Goal: Find specific page/section: Find specific page/section

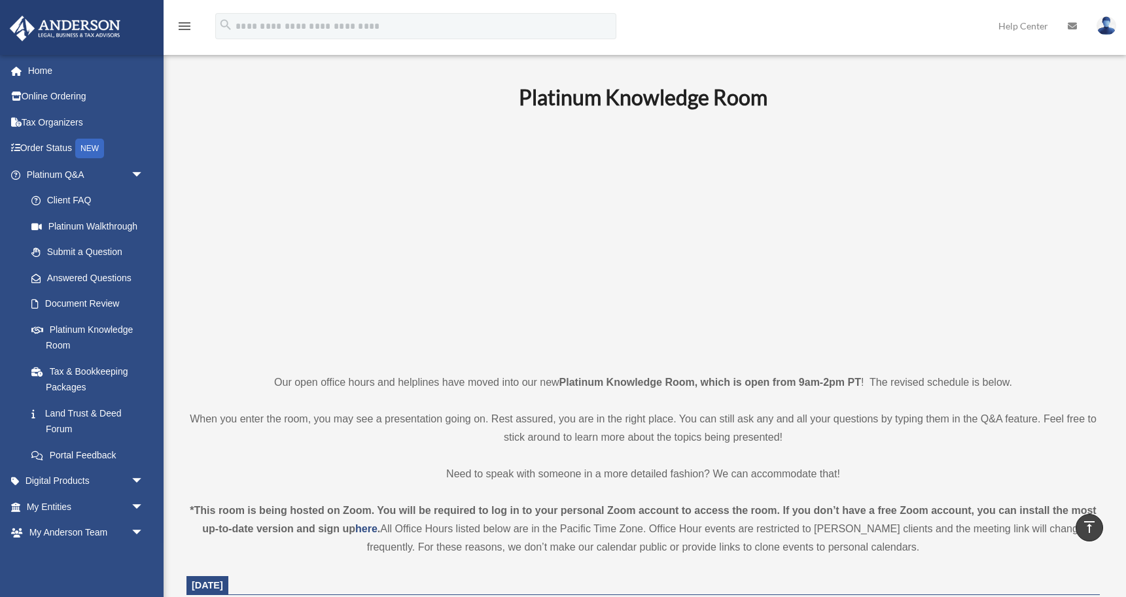
scroll to position [347, 0]
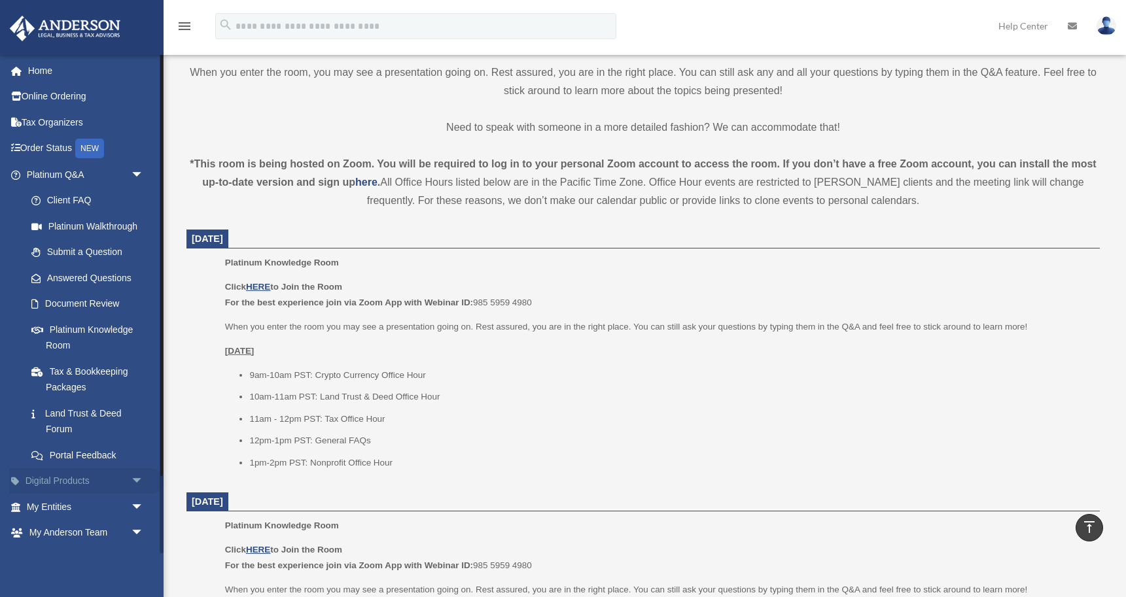
click at [69, 480] on link "Digital Products arrow_drop_down" at bounding box center [86, 482] width 154 height 26
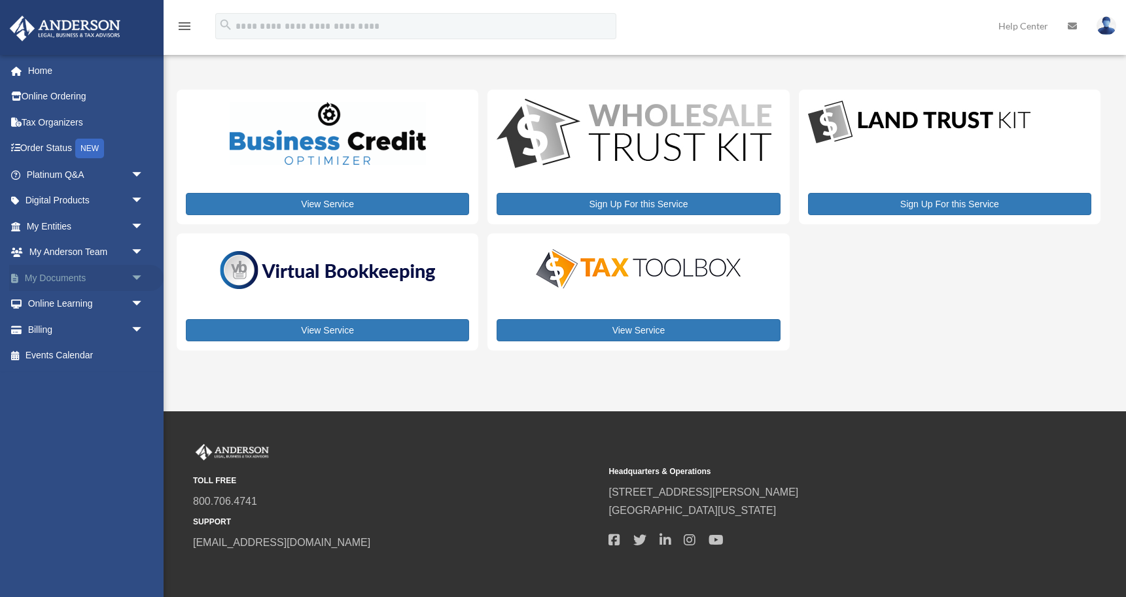
click at [73, 275] on link "My Documents arrow_drop_down" at bounding box center [86, 278] width 154 height 26
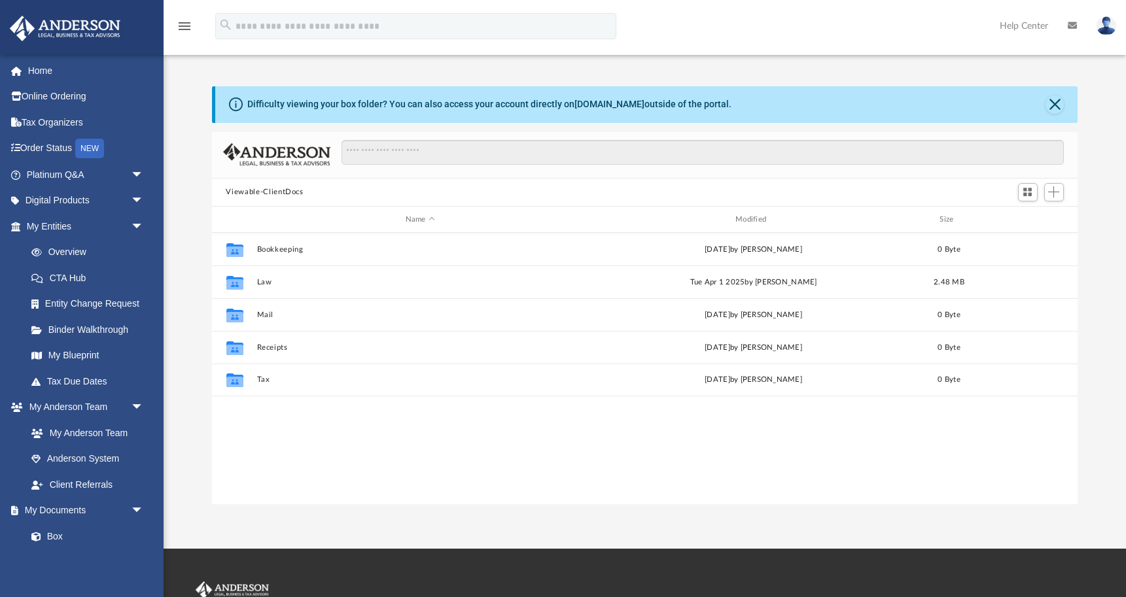
scroll to position [298, 866]
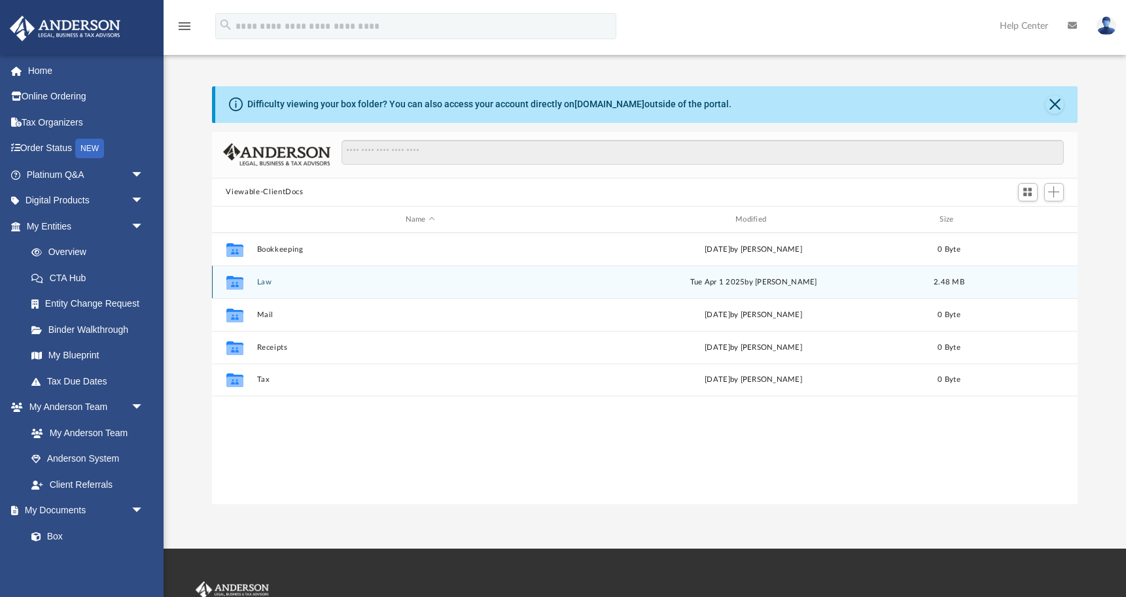
click at [262, 279] on button "Law" at bounding box center [420, 282] width 327 height 9
click at [274, 282] on button "Trusts" at bounding box center [420, 282] width 327 height 9
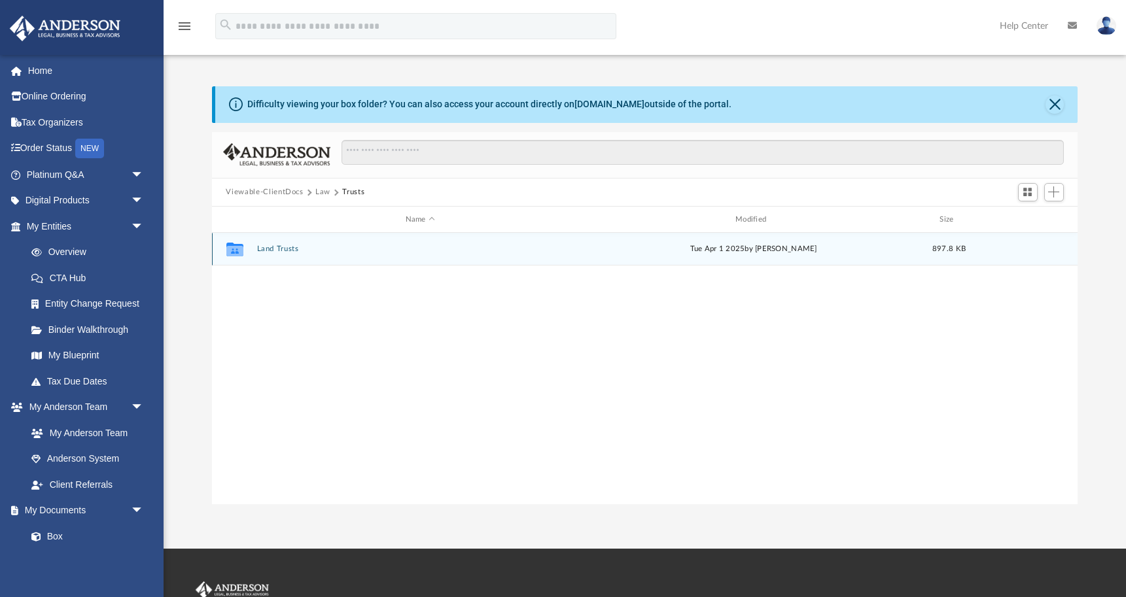
click at [277, 247] on button "Land Trusts" at bounding box center [420, 249] width 327 height 9
click at [298, 249] on button "Land Trust - Palm Trust" at bounding box center [420, 249] width 327 height 9
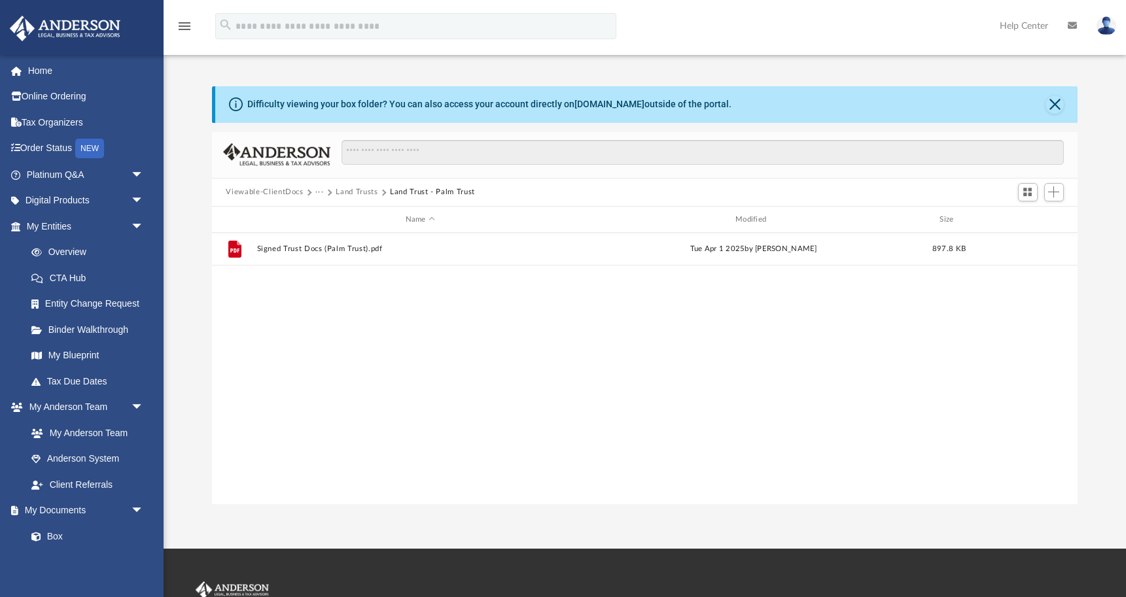
click at [357, 192] on button "Land Trusts" at bounding box center [357, 193] width 42 height 12
click at [343, 193] on button "Trusts" at bounding box center [347, 193] width 22 height 12
click at [324, 191] on button "Law" at bounding box center [322, 193] width 15 height 12
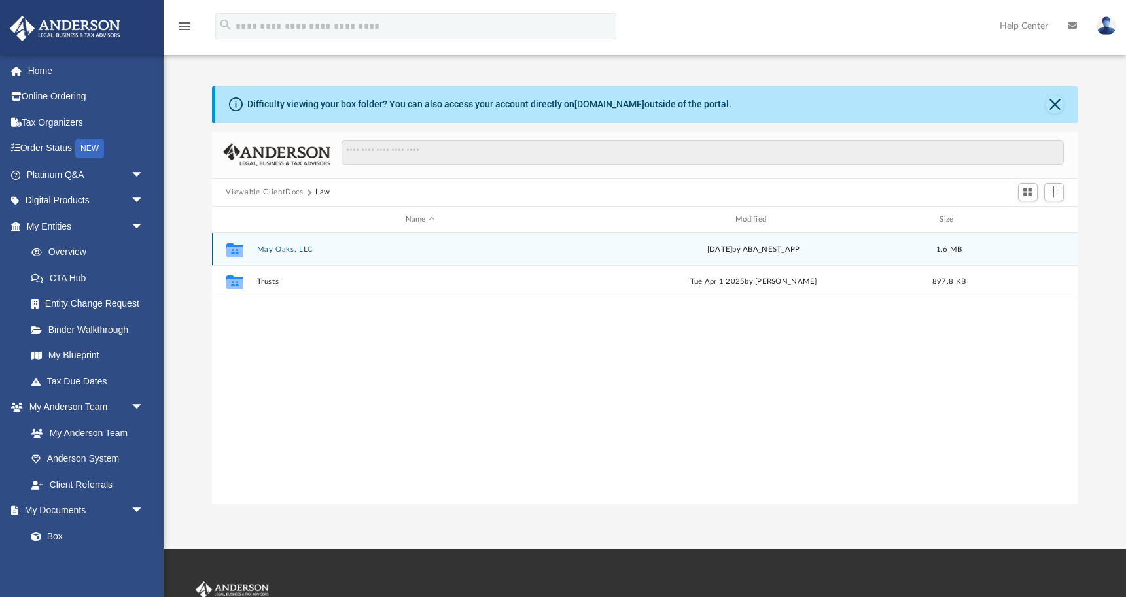
click at [274, 245] on button "May Oaks, LLC" at bounding box center [420, 249] width 327 height 9
click at [272, 249] on button "Initial Docs" at bounding box center [420, 249] width 327 height 9
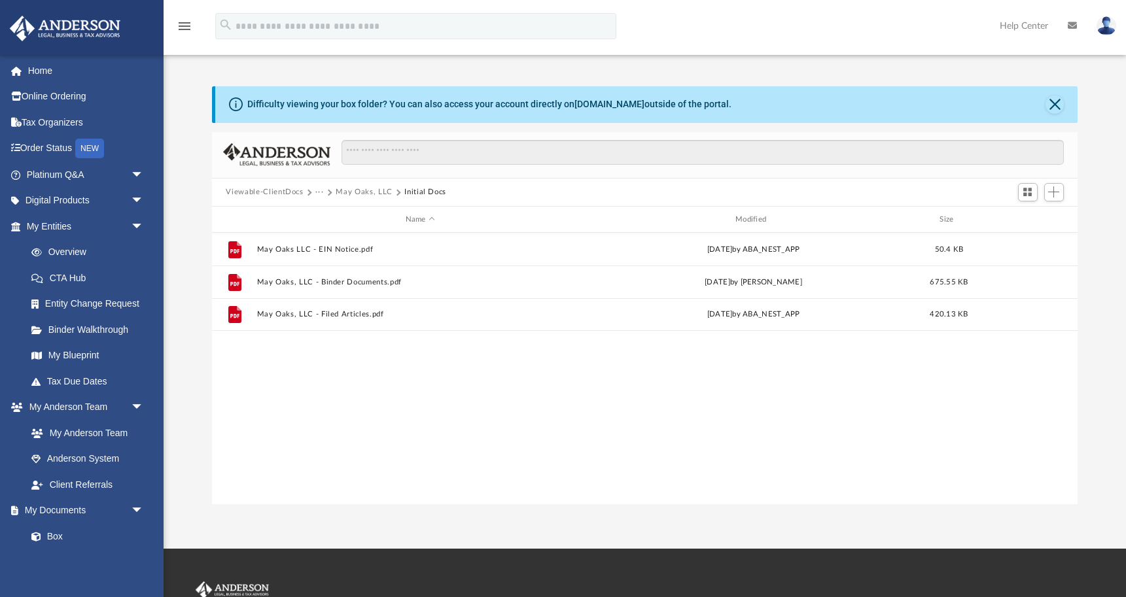
click at [364, 192] on button "May Oaks, LLC" at bounding box center [364, 193] width 56 height 12
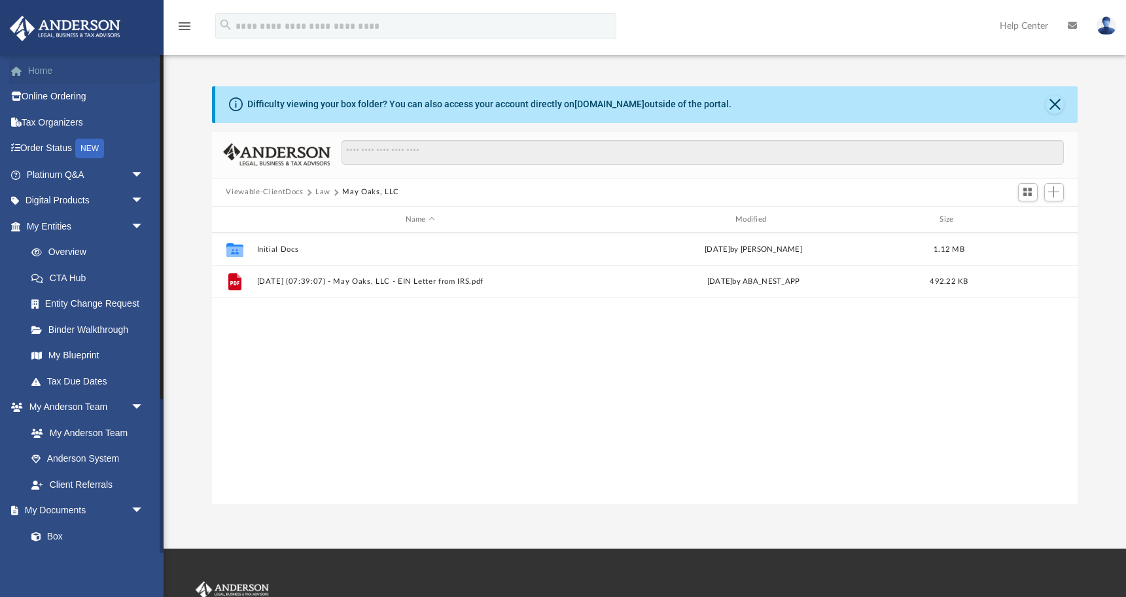
click at [54, 59] on link "Home" at bounding box center [86, 71] width 154 height 26
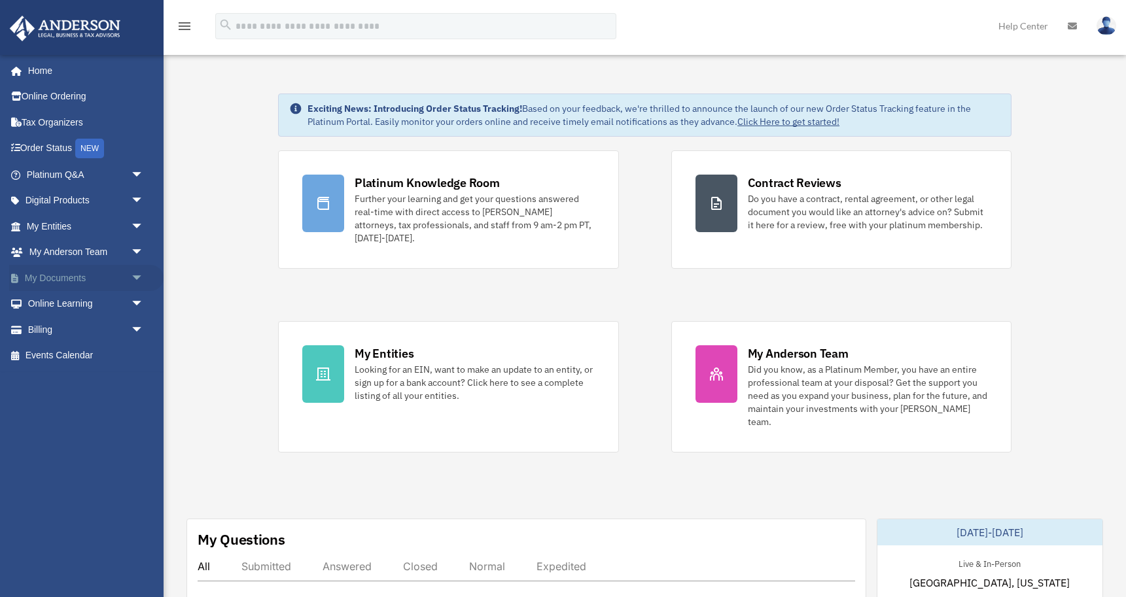
click at [92, 271] on link "My Documents arrow_drop_down" at bounding box center [86, 278] width 154 height 26
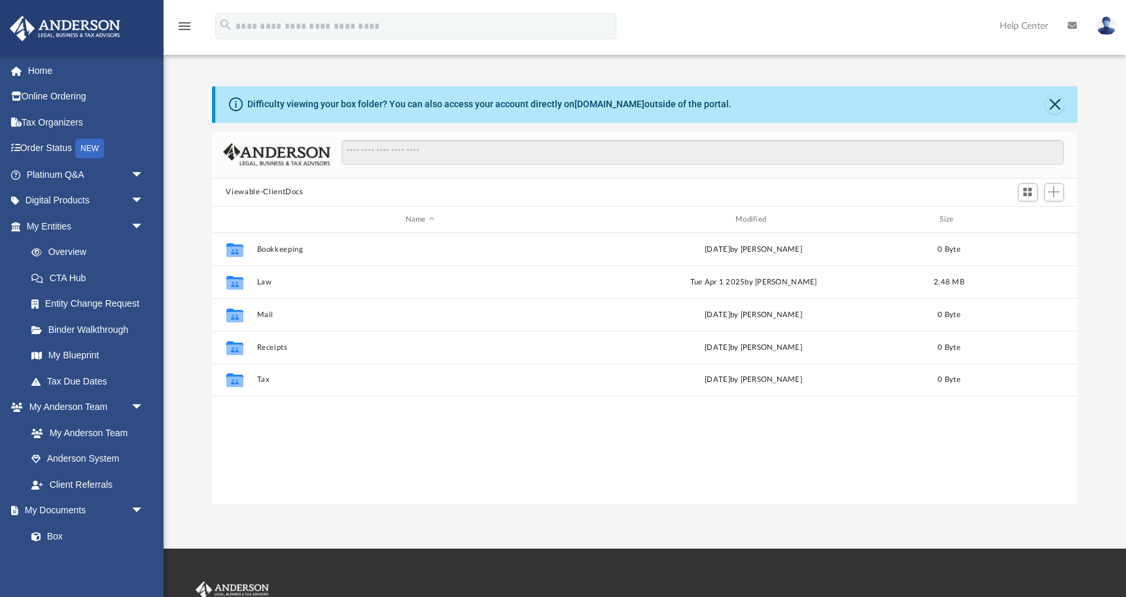
scroll to position [298, 866]
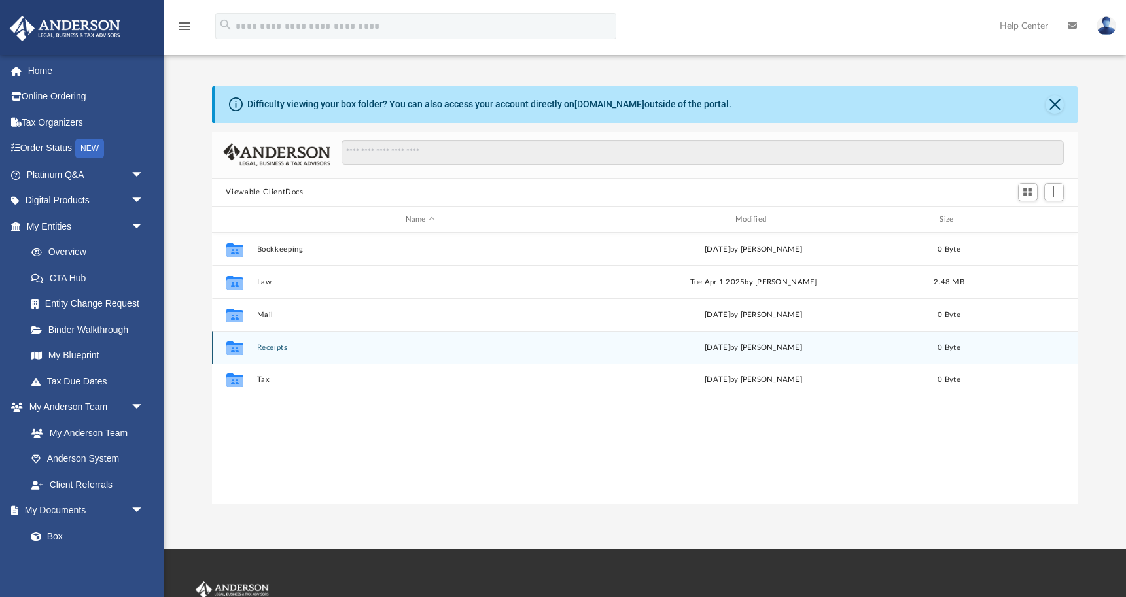
click at [265, 347] on button "Receipts" at bounding box center [420, 348] width 327 height 9
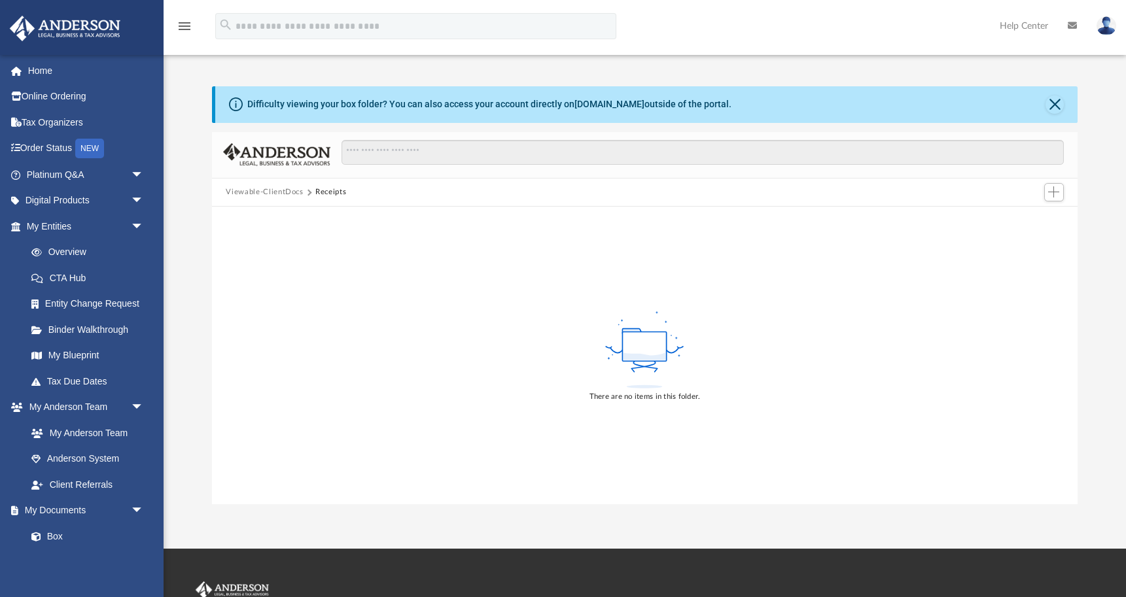
click at [293, 190] on button "Viewable-ClientDocs" at bounding box center [264, 193] width 77 height 12
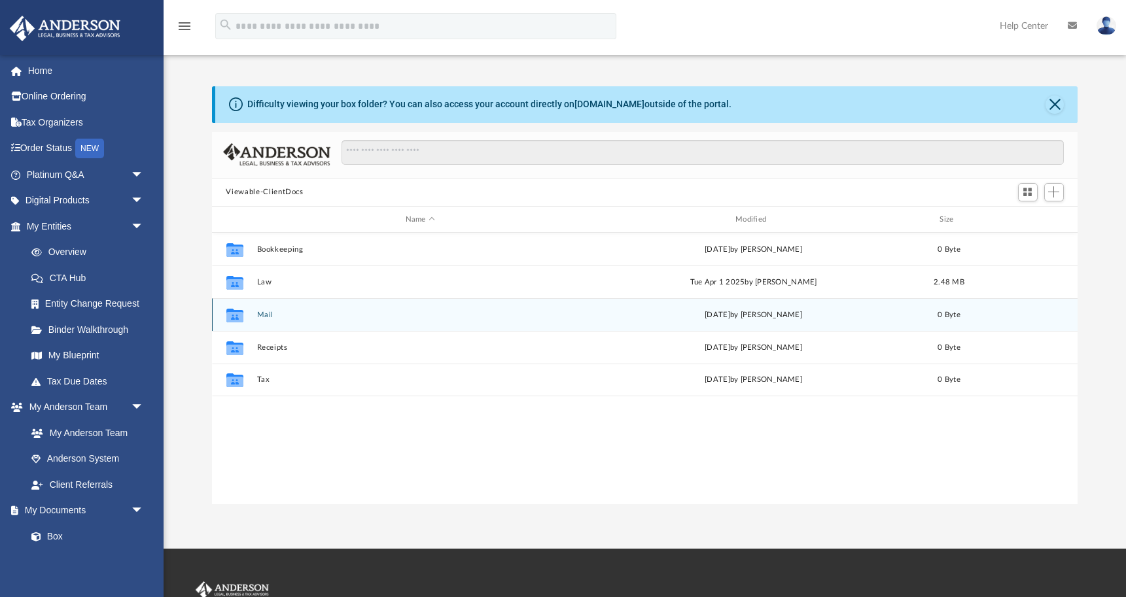
click at [266, 315] on button "Mail" at bounding box center [420, 315] width 327 height 9
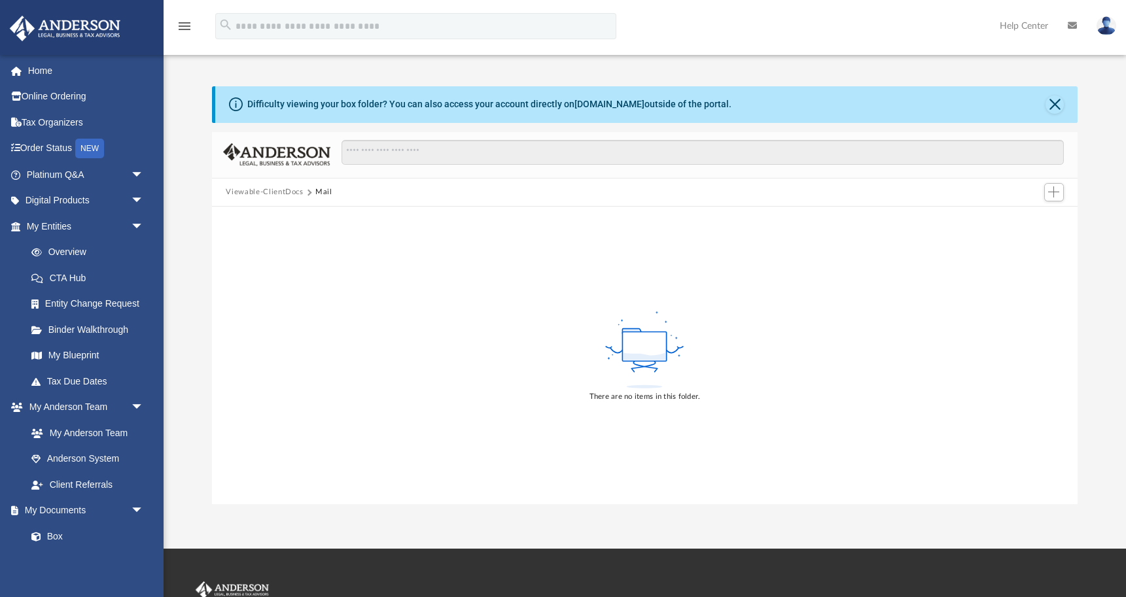
click at [270, 194] on button "Viewable-ClientDocs" at bounding box center [264, 193] width 77 height 12
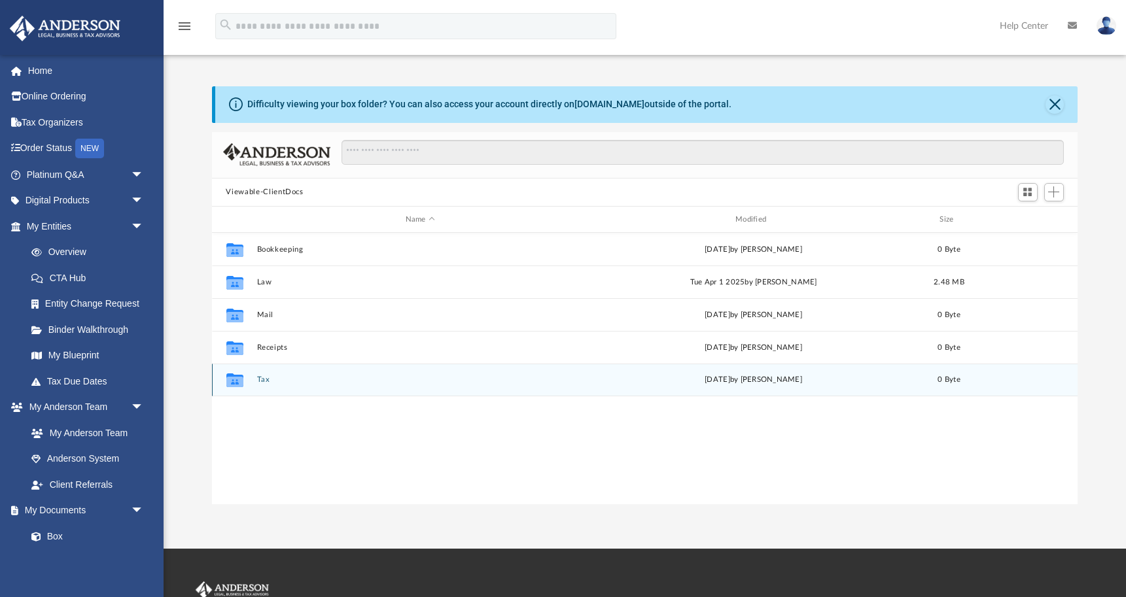
click at [263, 383] on button "Tax" at bounding box center [420, 380] width 327 height 9
